Goal: Task Accomplishment & Management: Use online tool/utility

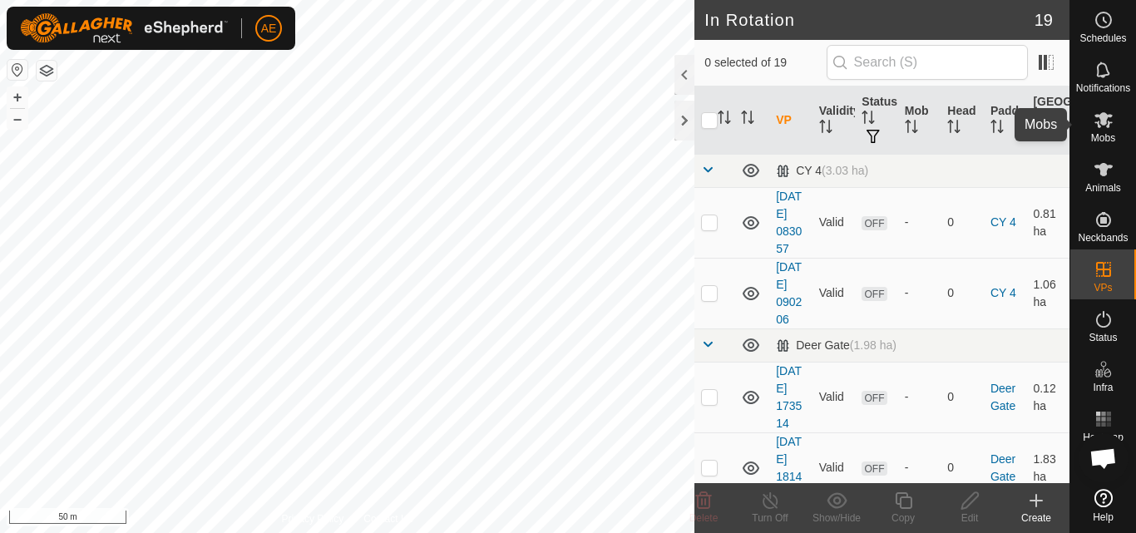
click at [1107, 131] on es-mob-svg-icon at bounding box center [1103, 119] width 30 height 27
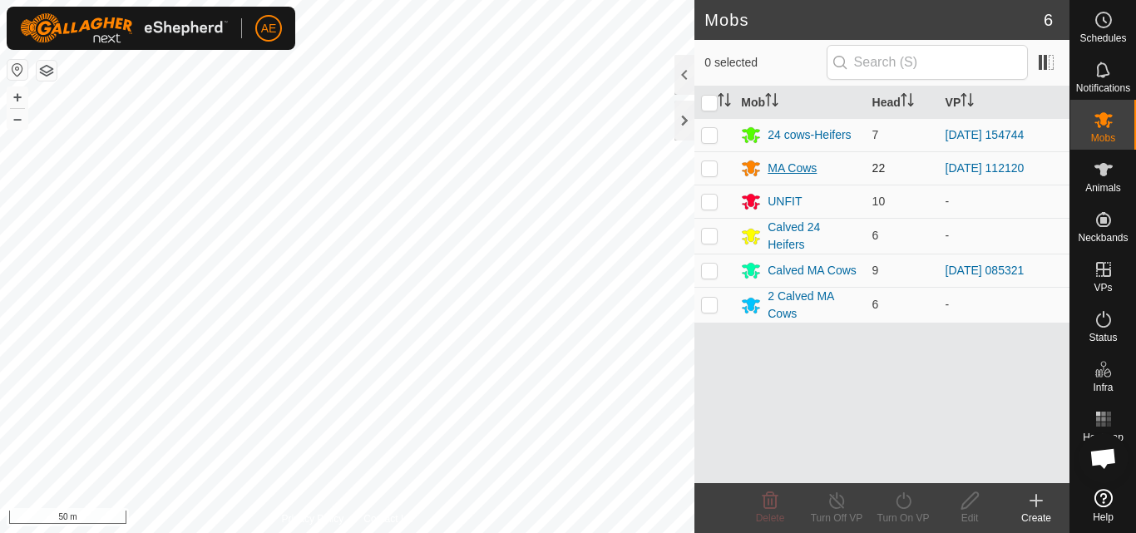
click at [782, 173] on div "MA Cows" at bounding box center [791, 168] width 49 height 17
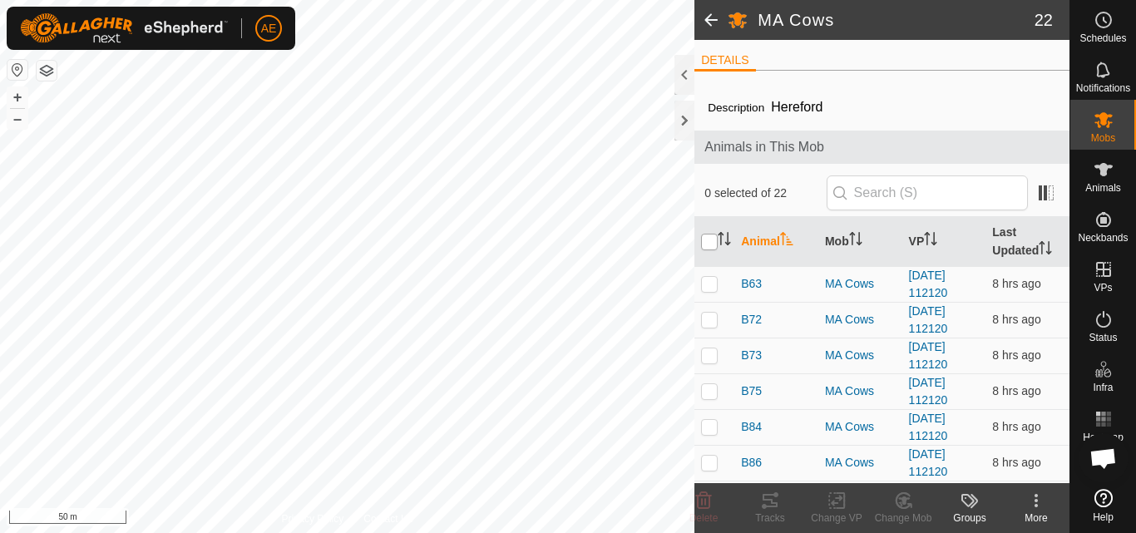
click at [710, 246] on input "checkbox" at bounding box center [709, 242] width 17 height 17
checkbox input "true"
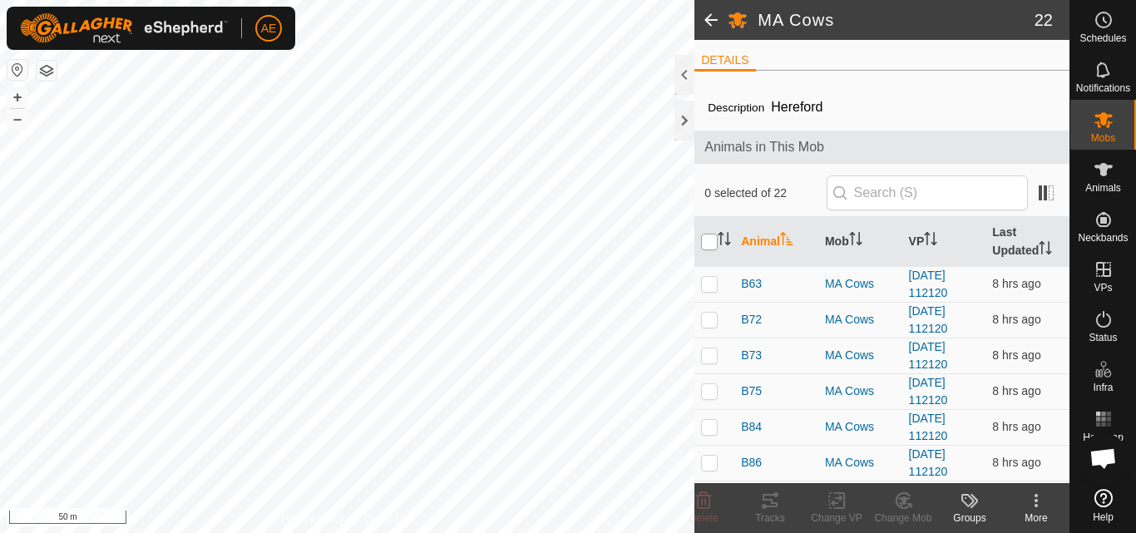
checkbox input "true"
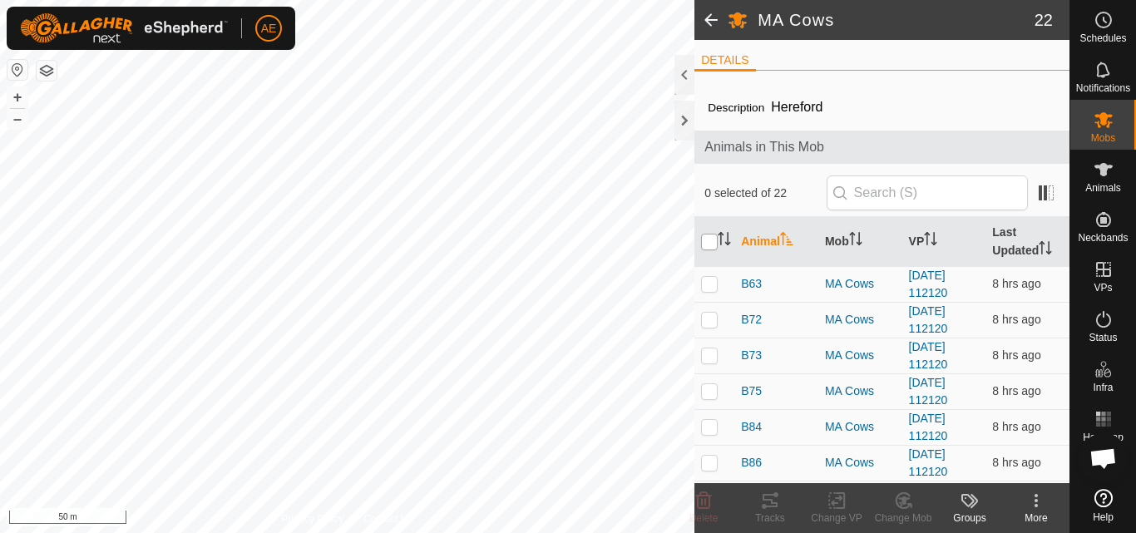
checkbox input "true"
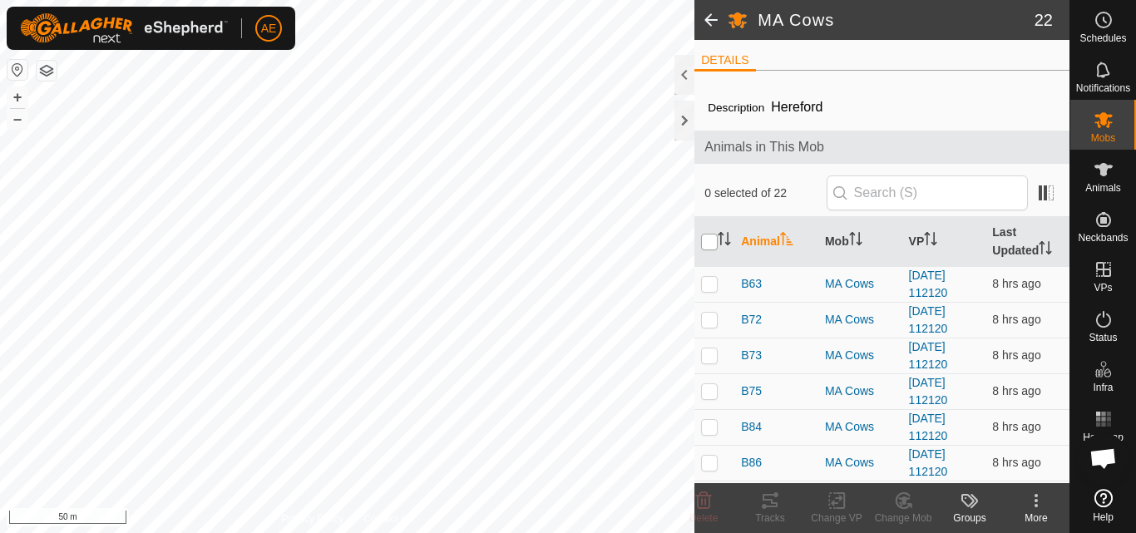
checkbox input "true"
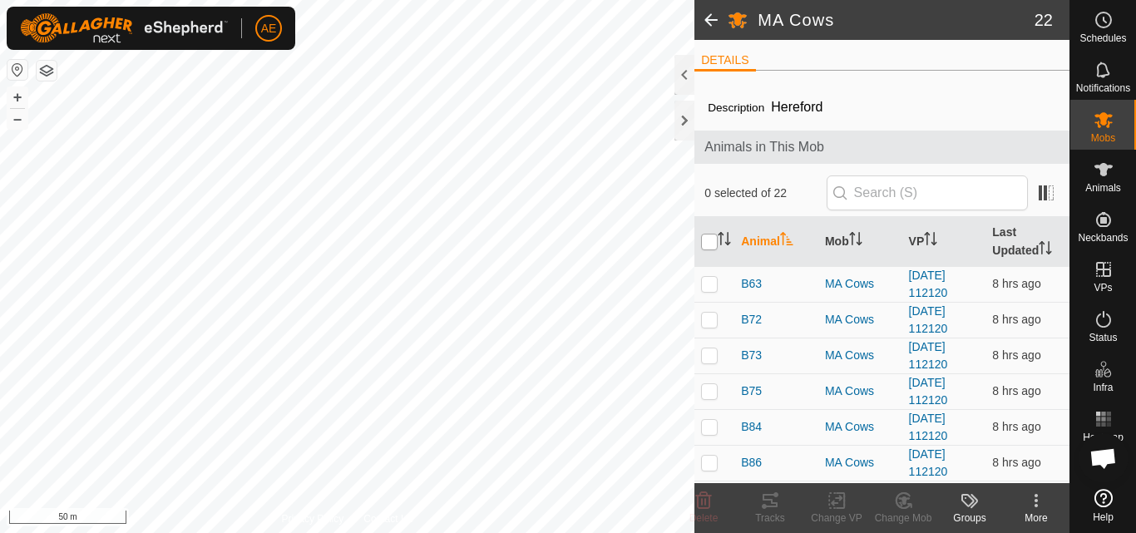
checkbox input "true"
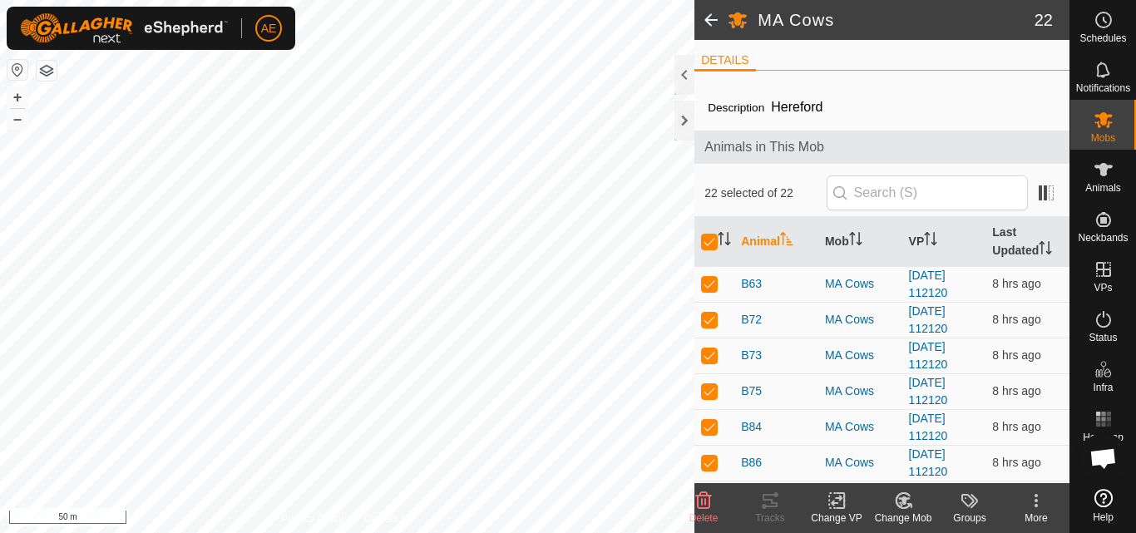
click at [836, 510] on icon at bounding box center [836, 501] width 21 height 20
click at [836, 501] on icon at bounding box center [836, 501] width 21 height 20
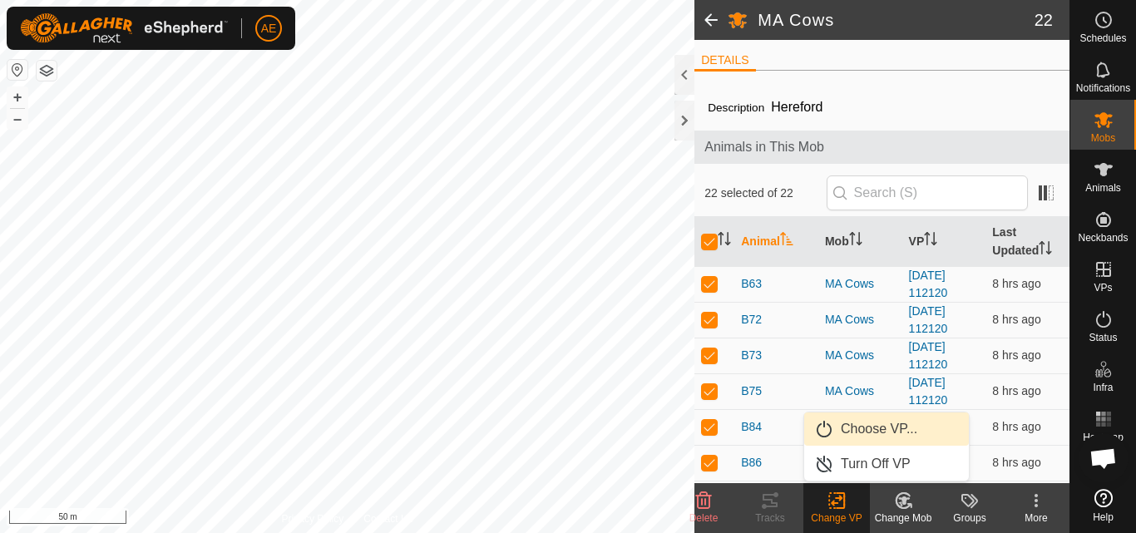
click at [863, 427] on link "Choose VP..." at bounding box center [886, 428] width 165 height 33
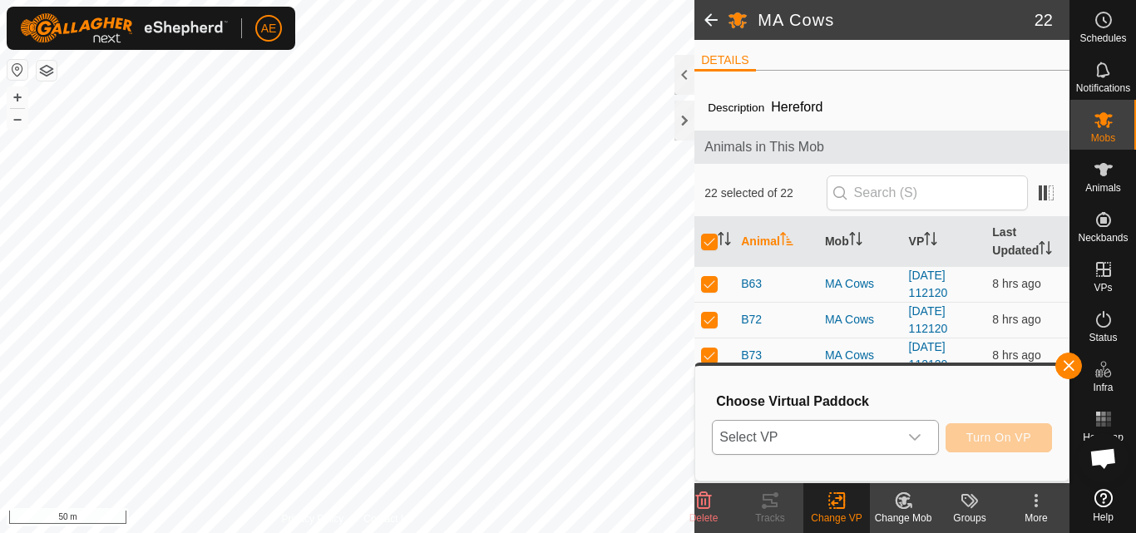
click at [915, 432] on icon "dropdown trigger" at bounding box center [914, 437] width 13 height 13
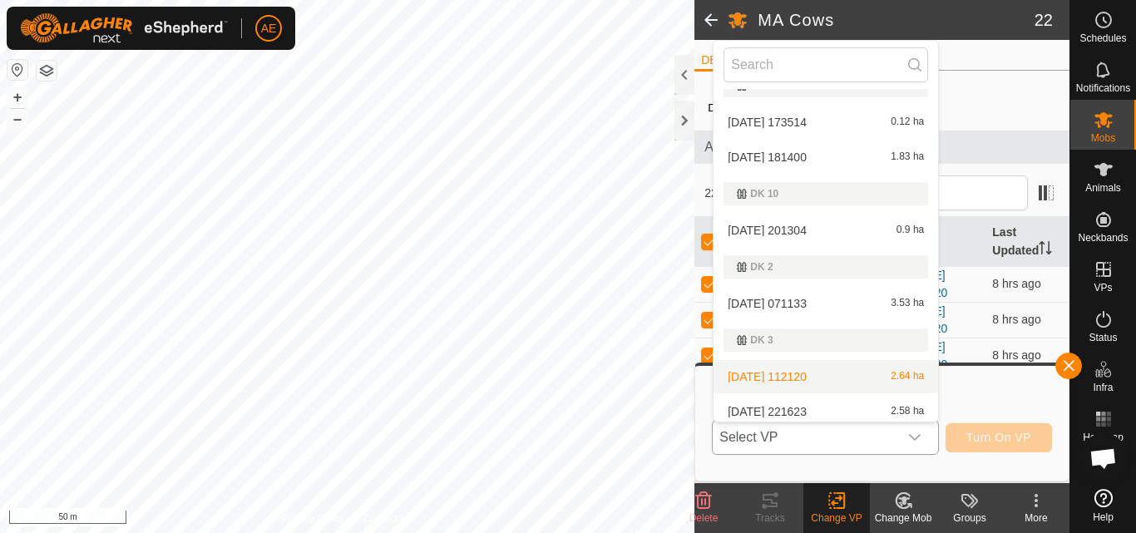
scroll to position [136, 0]
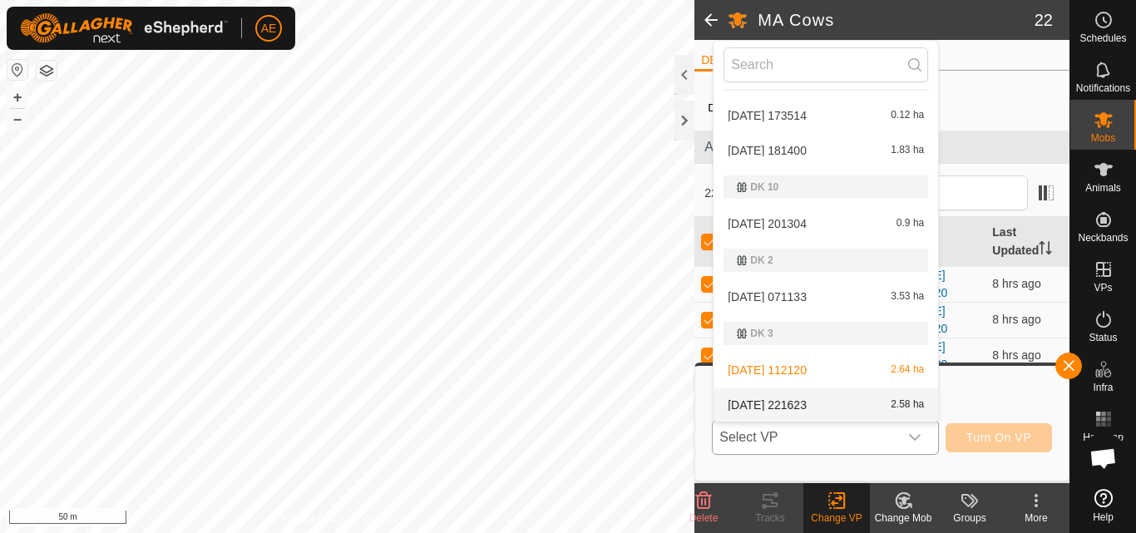
click at [836, 409] on li "[DATE] 221623 2.58 ha" at bounding box center [825, 404] width 224 height 33
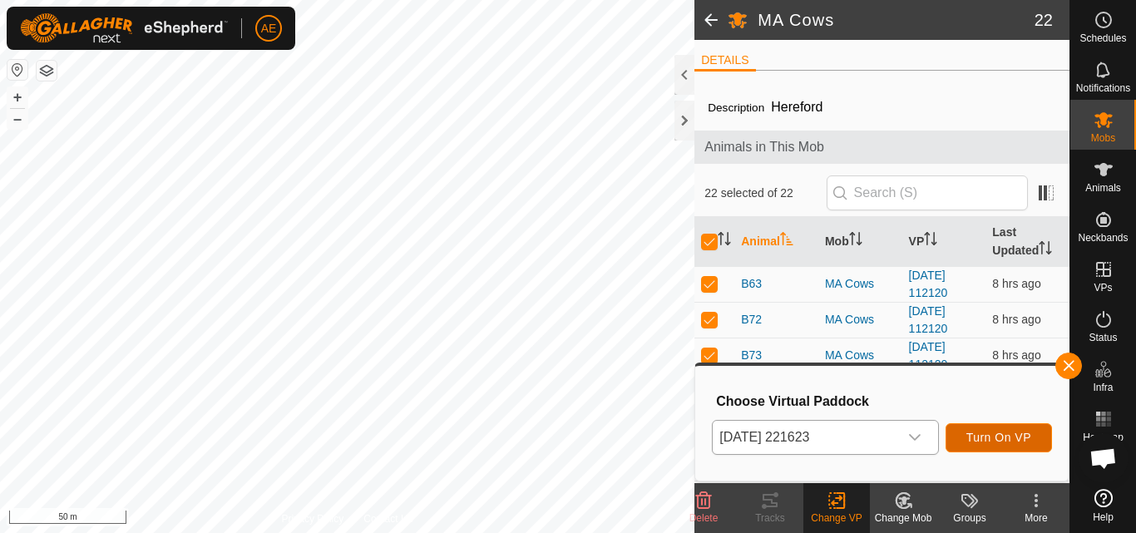
click at [1030, 435] on span "Turn On VP" at bounding box center [998, 437] width 65 height 13
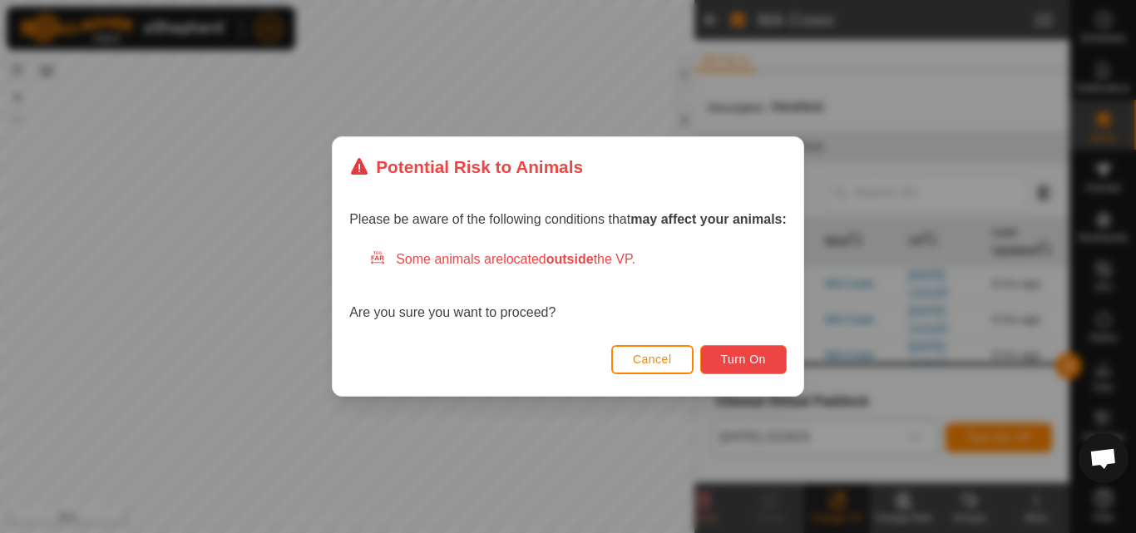
click at [772, 363] on button "Turn On" at bounding box center [743, 359] width 86 height 29
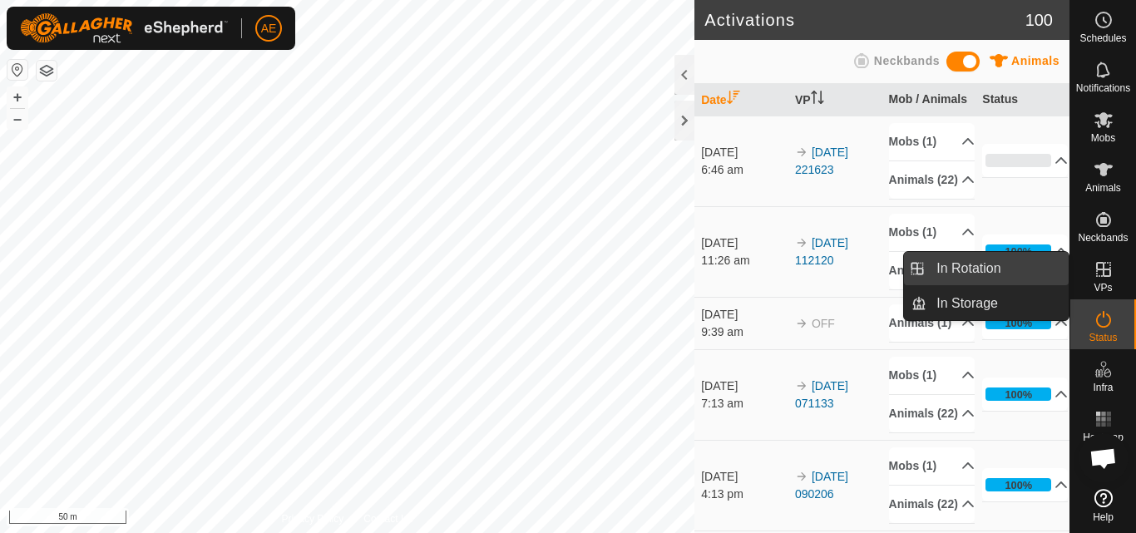
click at [1048, 273] on link "In Rotation" at bounding box center [997, 268] width 142 height 33
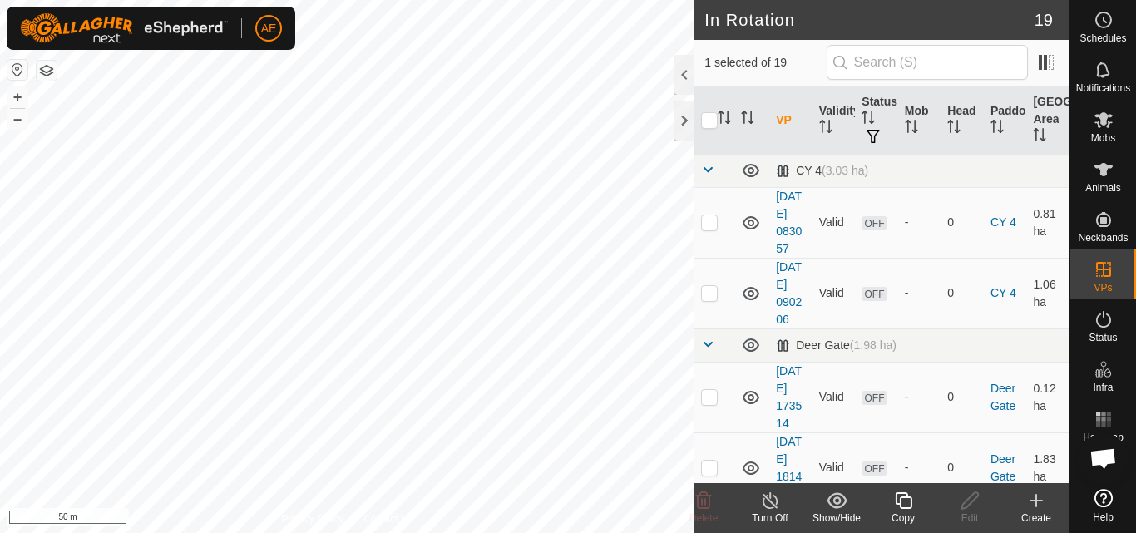
click at [1043, 507] on icon at bounding box center [1036, 501] width 20 height 20
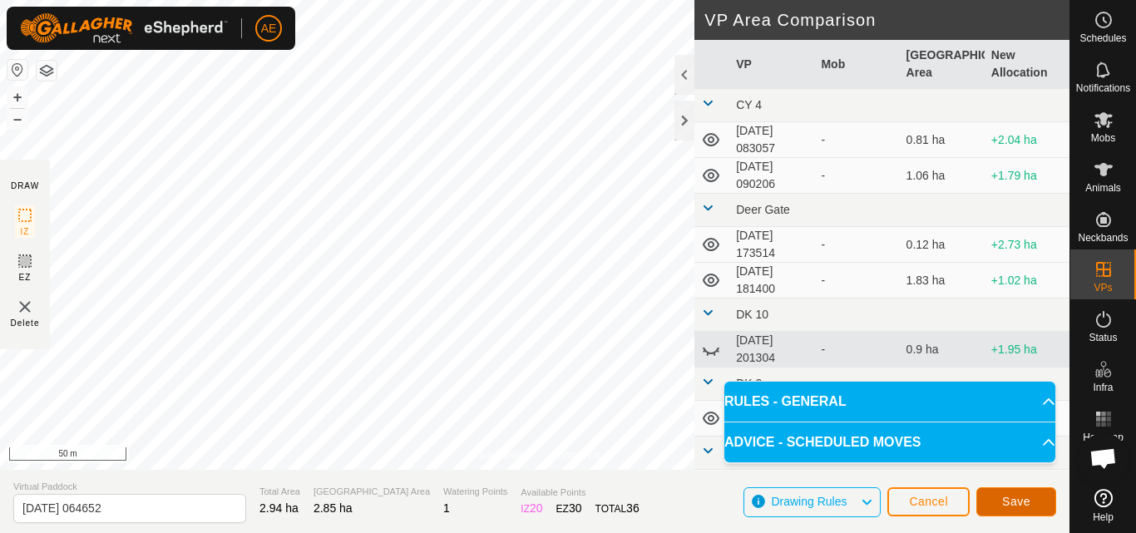
click at [1033, 504] on button "Save" at bounding box center [1016, 501] width 80 height 29
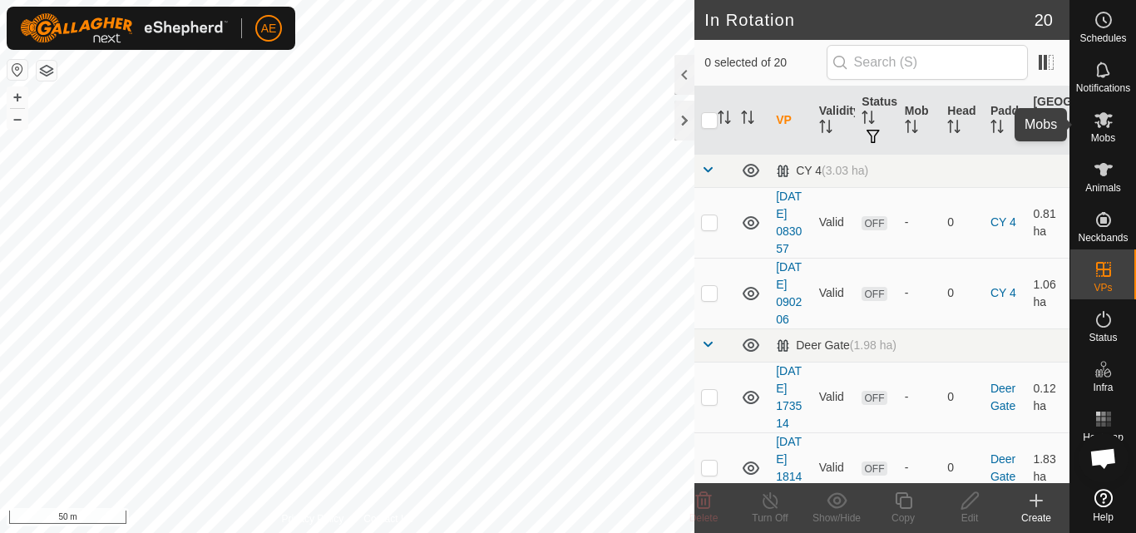
click at [1102, 123] on icon at bounding box center [1103, 120] width 18 height 16
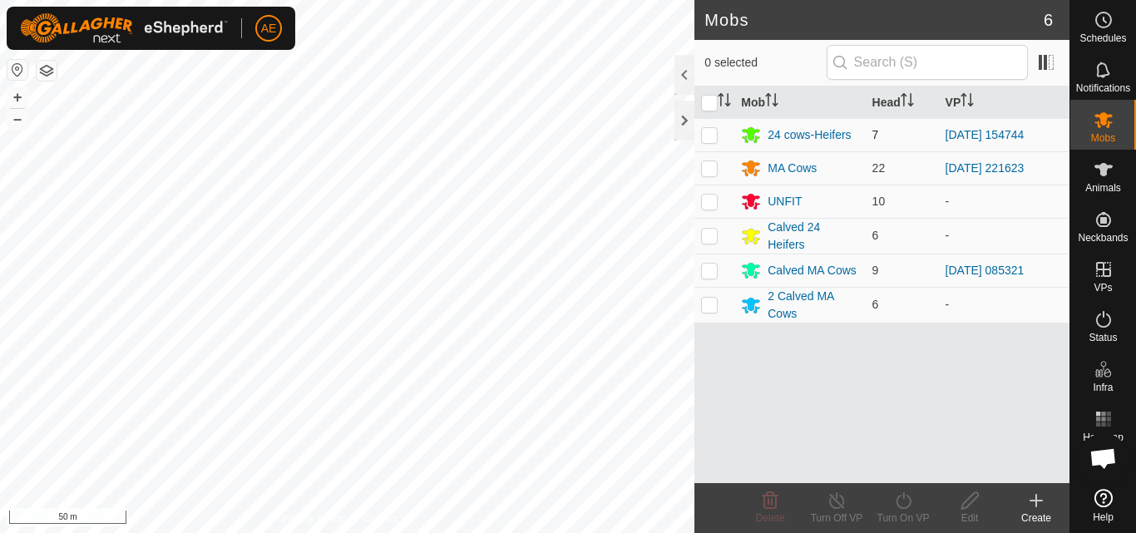
click at [708, 136] on p-checkbox at bounding box center [709, 134] width 17 height 13
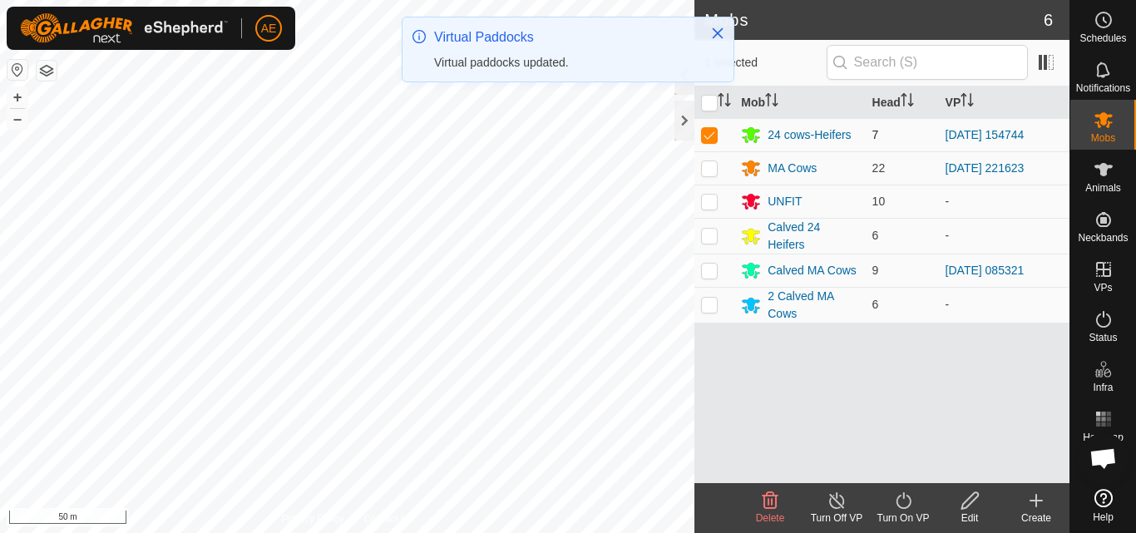
click at [710, 136] on p-checkbox at bounding box center [709, 134] width 17 height 13
checkbox input "false"
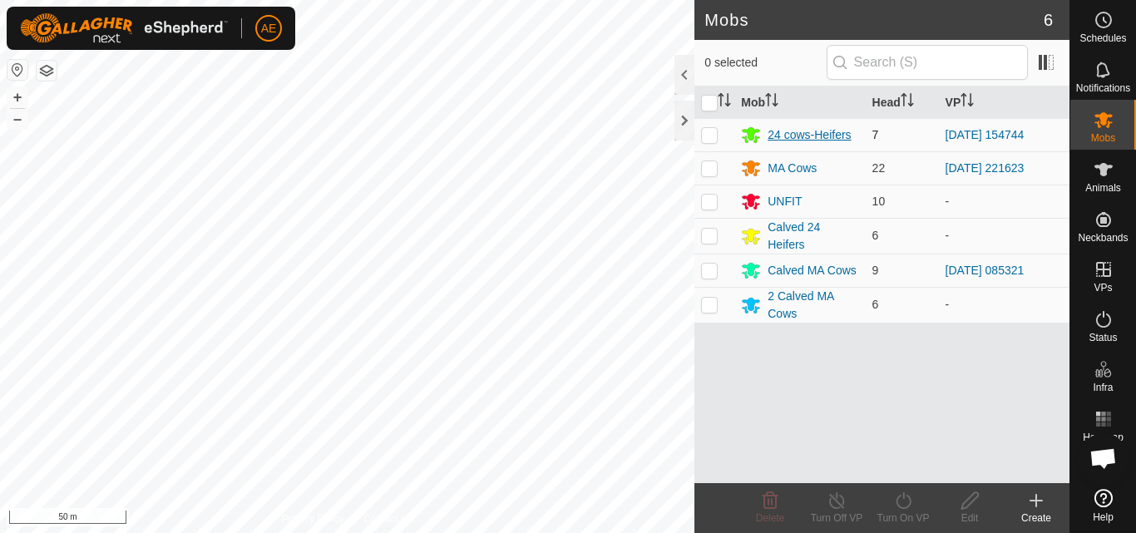
click at [770, 131] on div "24 cows-Heifers" at bounding box center [808, 134] width 83 height 17
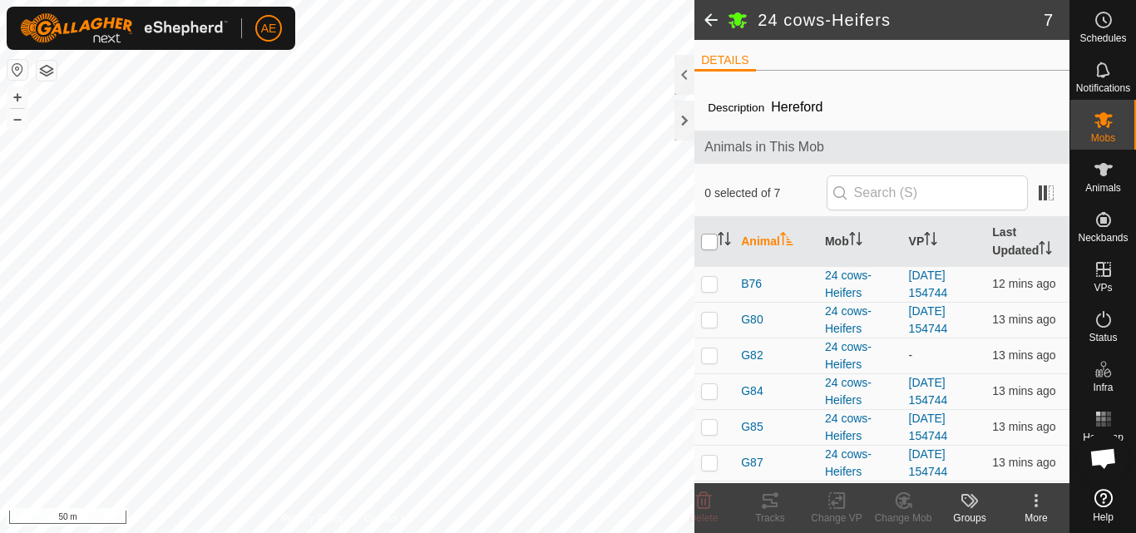
click at [711, 242] on input "checkbox" at bounding box center [709, 242] width 17 height 17
checkbox input "true"
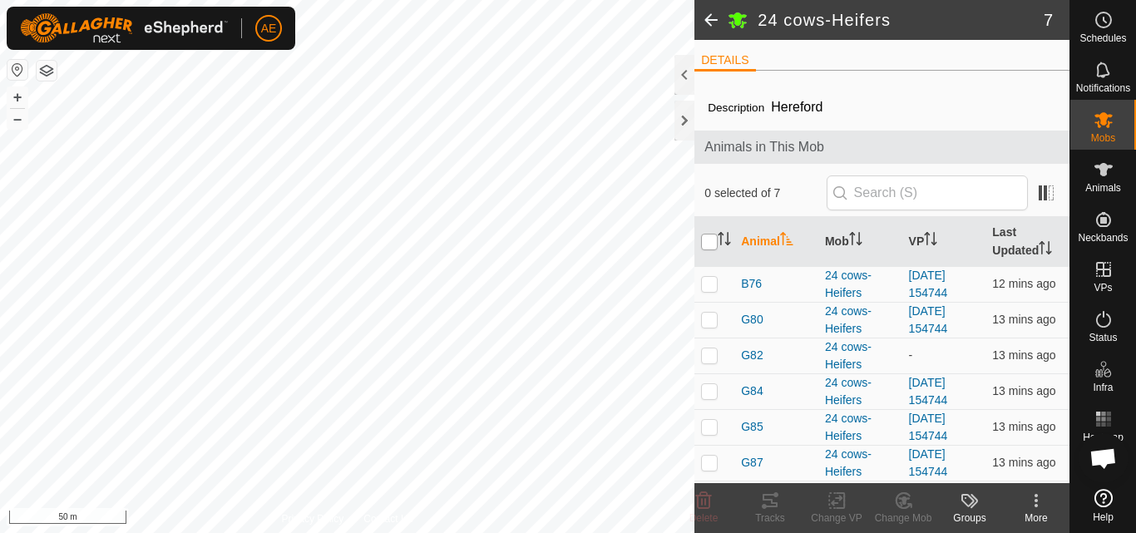
checkbox input "true"
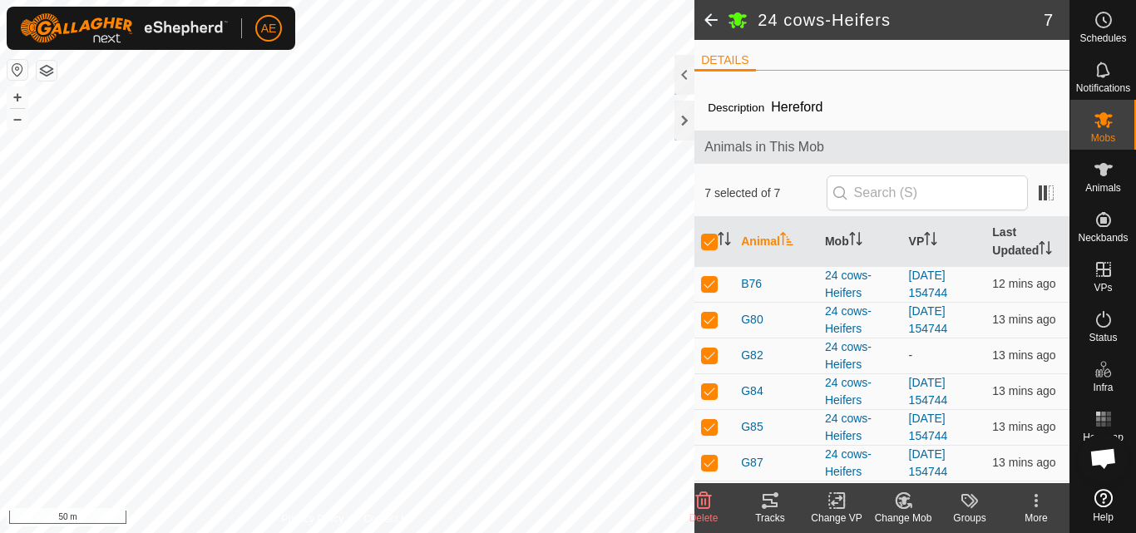
click at [841, 505] on icon at bounding box center [836, 501] width 21 height 20
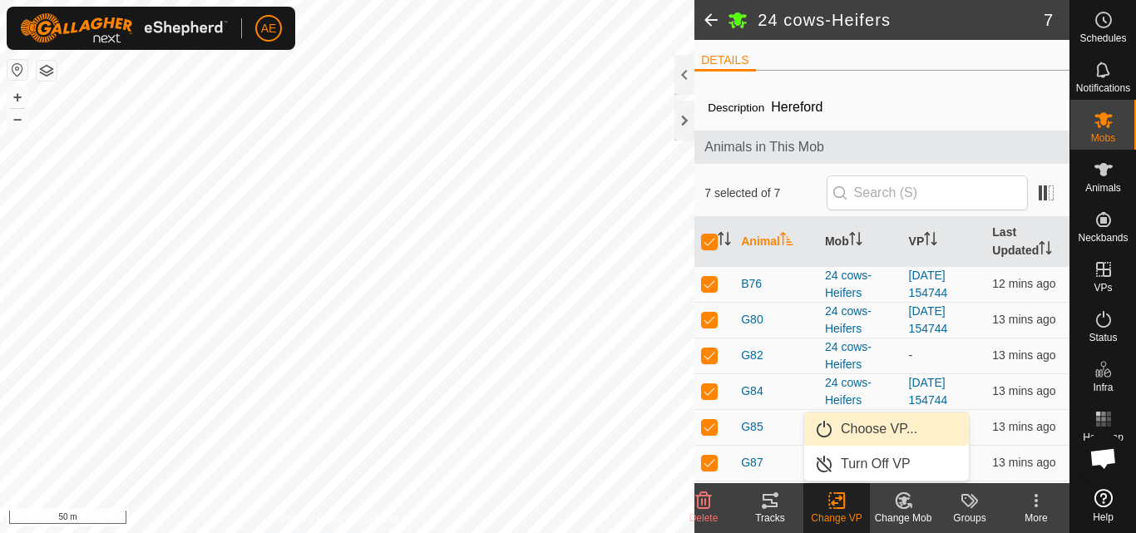
click at [866, 430] on link "Choose VP..." at bounding box center [886, 428] width 165 height 33
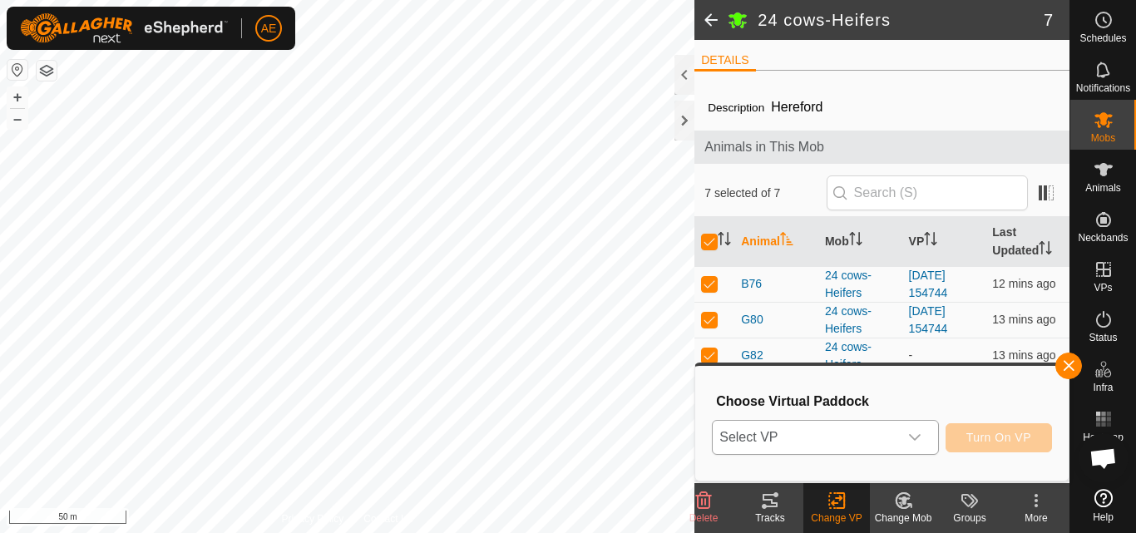
click at [920, 437] on icon "dropdown trigger" at bounding box center [914, 437] width 13 height 13
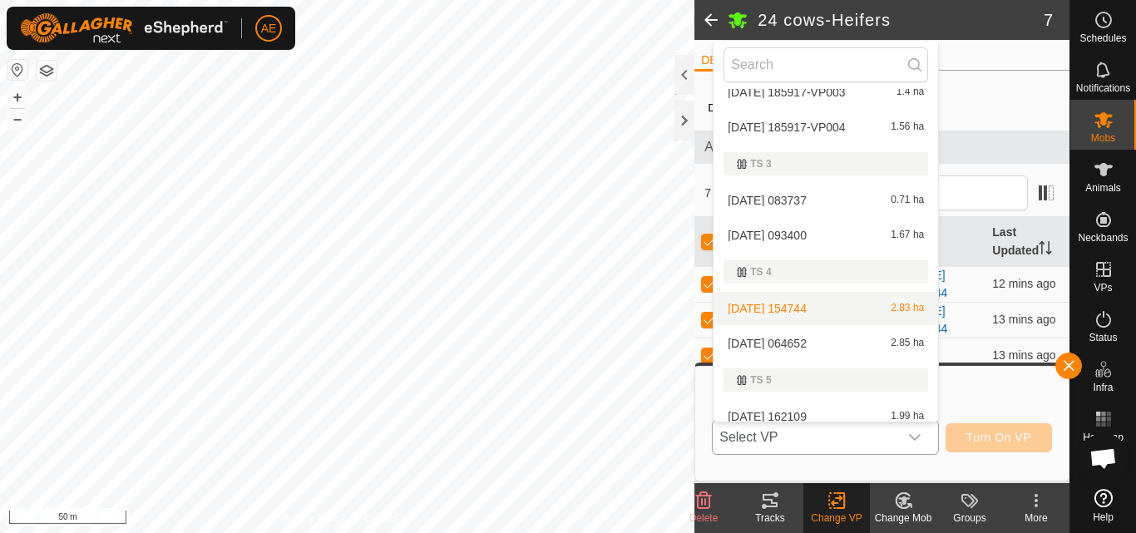
scroll to position [686, 0]
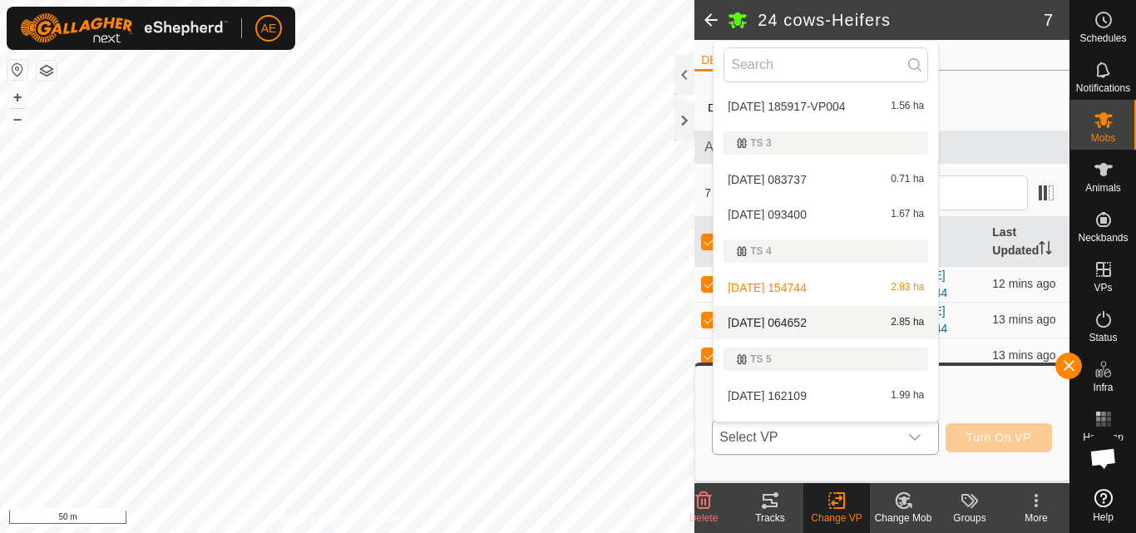
click at [792, 323] on li "[DATE] 064652 2.85 ha" at bounding box center [825, 322] width 224 height 33
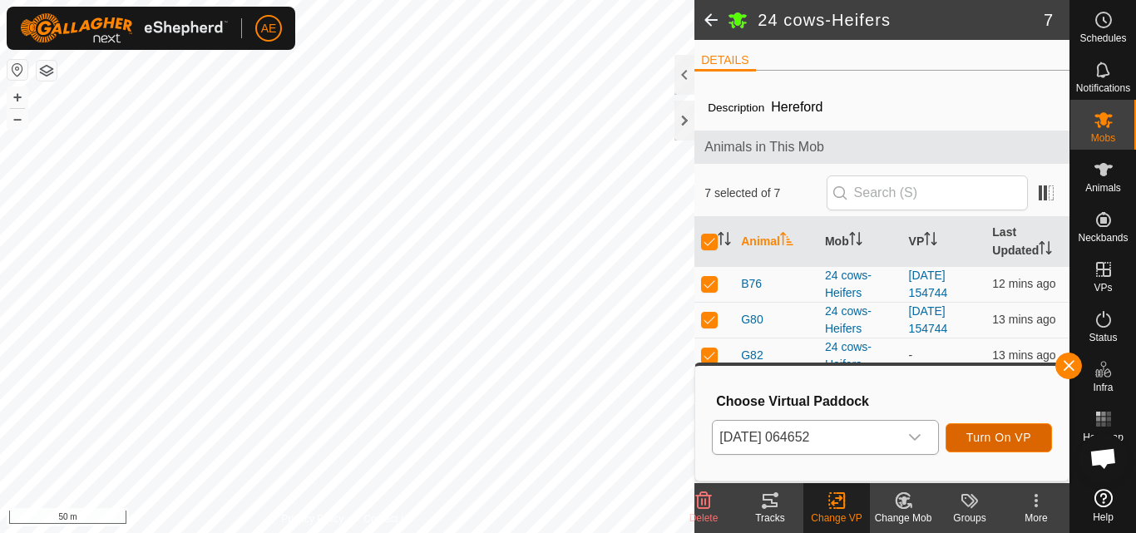
click at [999, 443] on span "Turn On VP" at bounding box center [998, 437] width 65 height 13
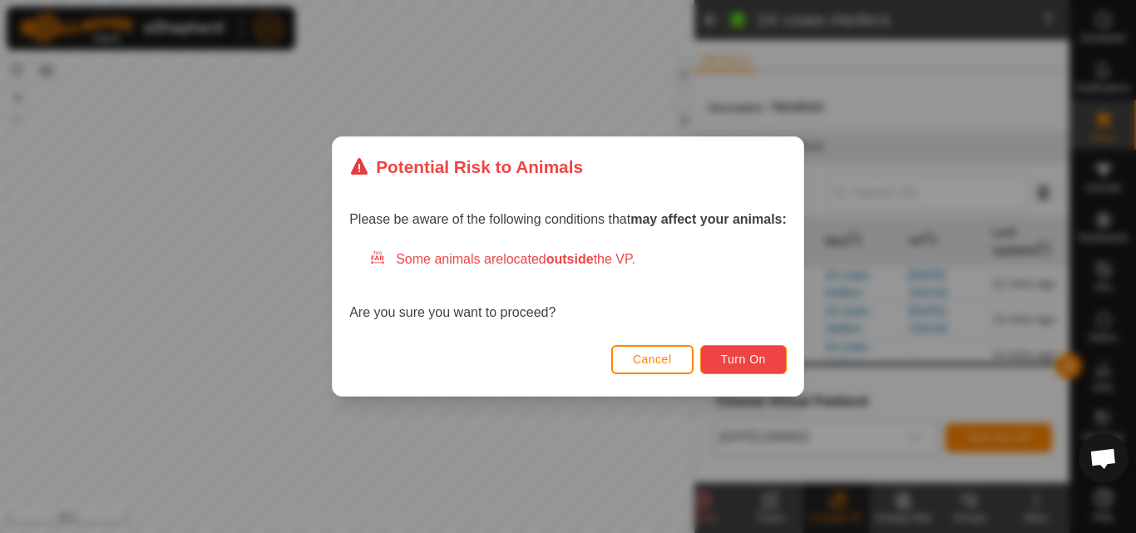
click at [747, 361] on span "Turn On" at bounding box center [743, 359] width 45 height 13
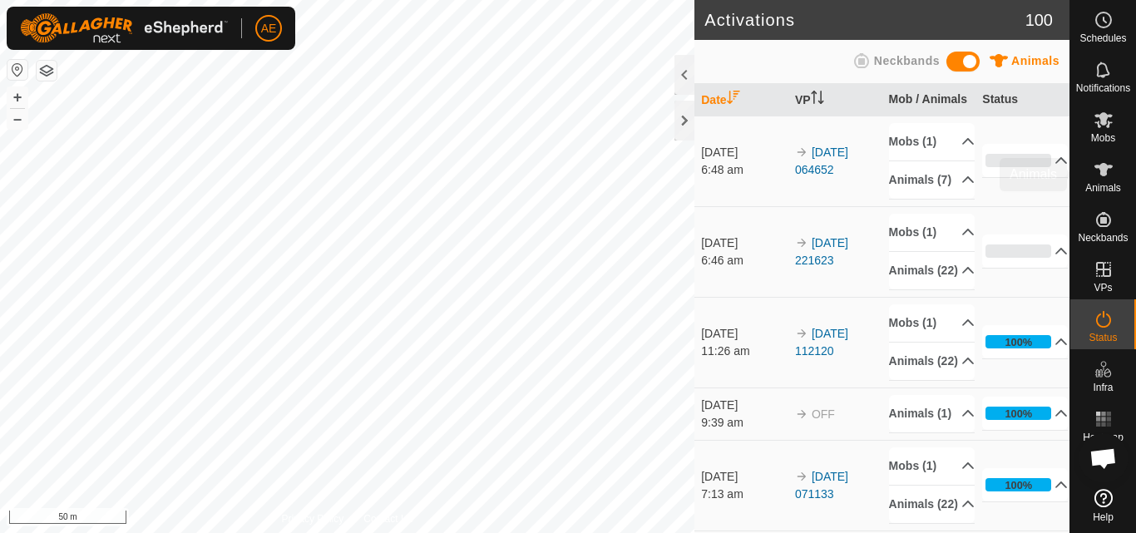
click at [1109, 178] on icon at bounding box center [1103, 170] width 20 height 20
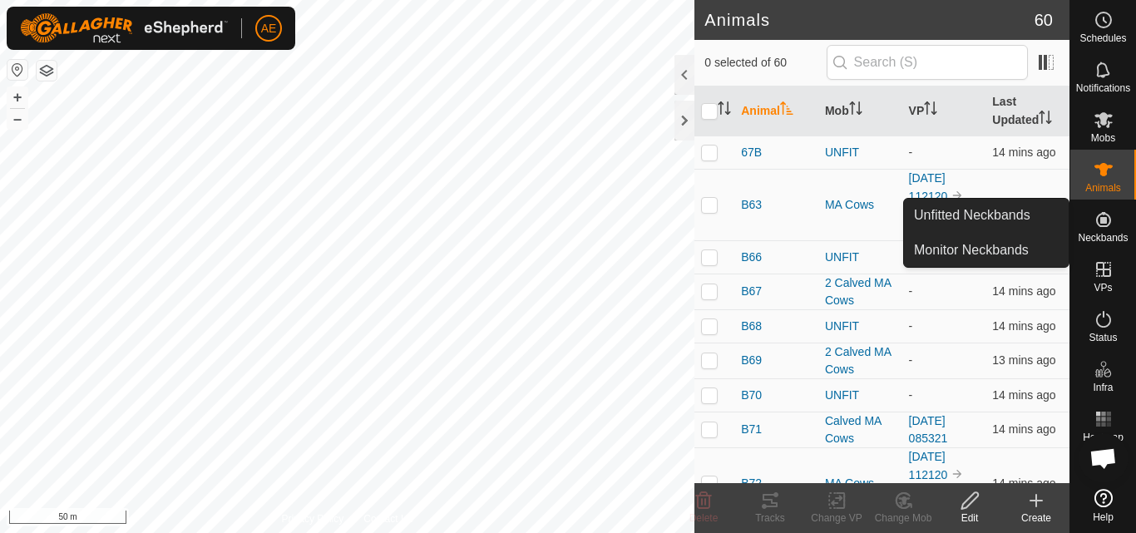
click at [1110, 230] on es-neckbands-svg-icon at bounding box center [1103, 219] width 30 height 27
